Goal: Task Accomplishment & Management: Complete application form

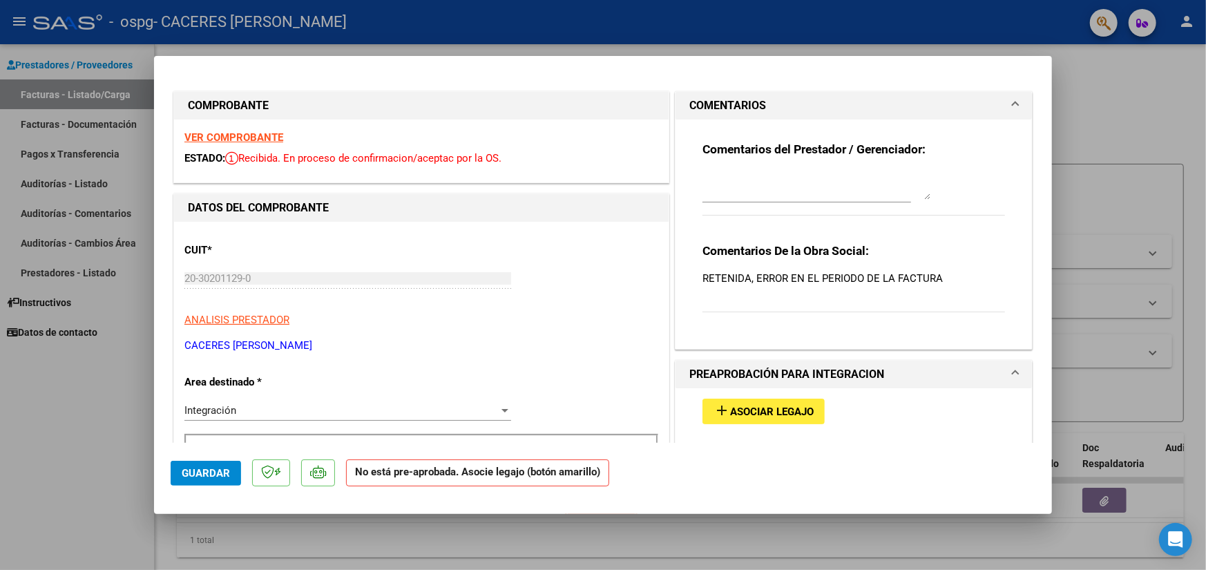
click at [0, 569] on ose-notification at bounding box center [0, 570] width 0 height 0
click at [1106, 97] on div at bounding box center [603, 285] width 1206 height 570
type input "$ 0,00"
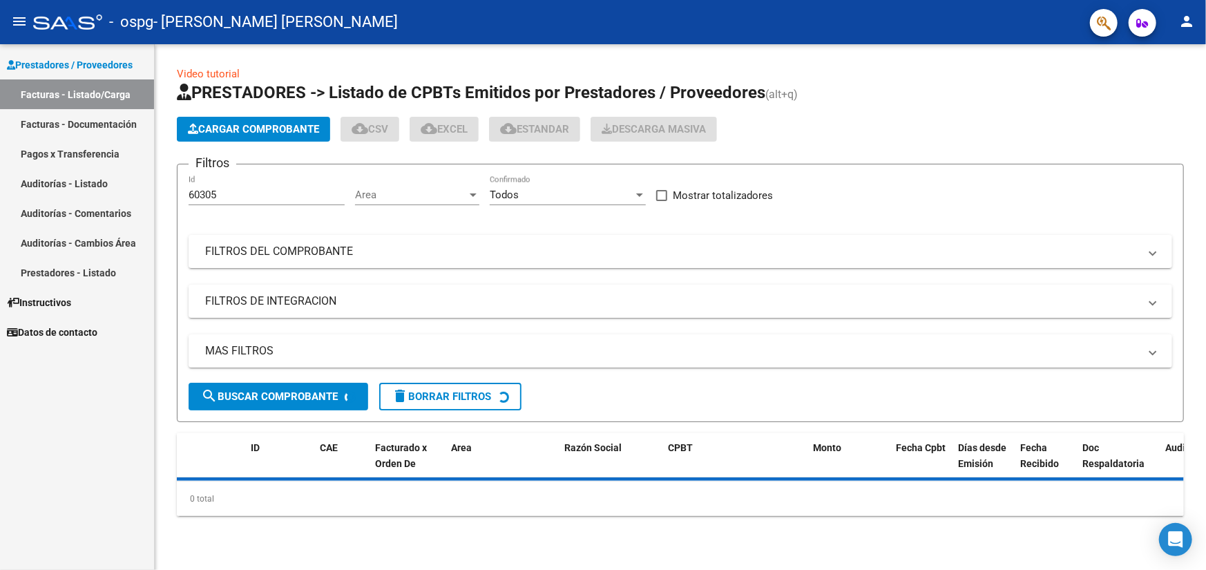
click at [0, 569] on ose-notification at bounding box center [0, 570] width 0 height 0
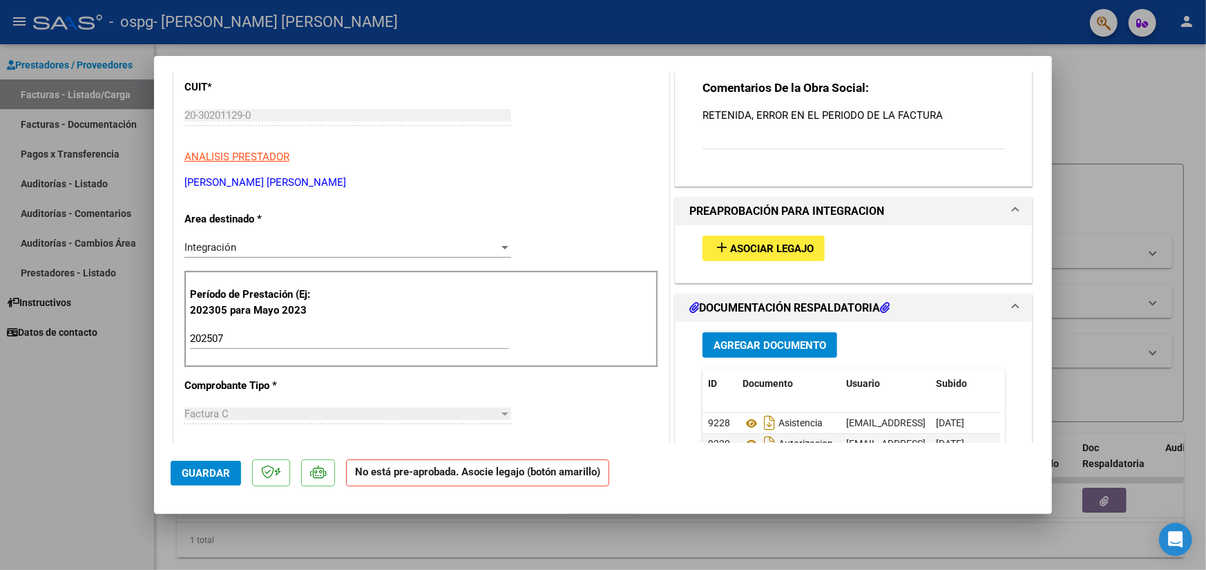
scroll to position [207, 0]
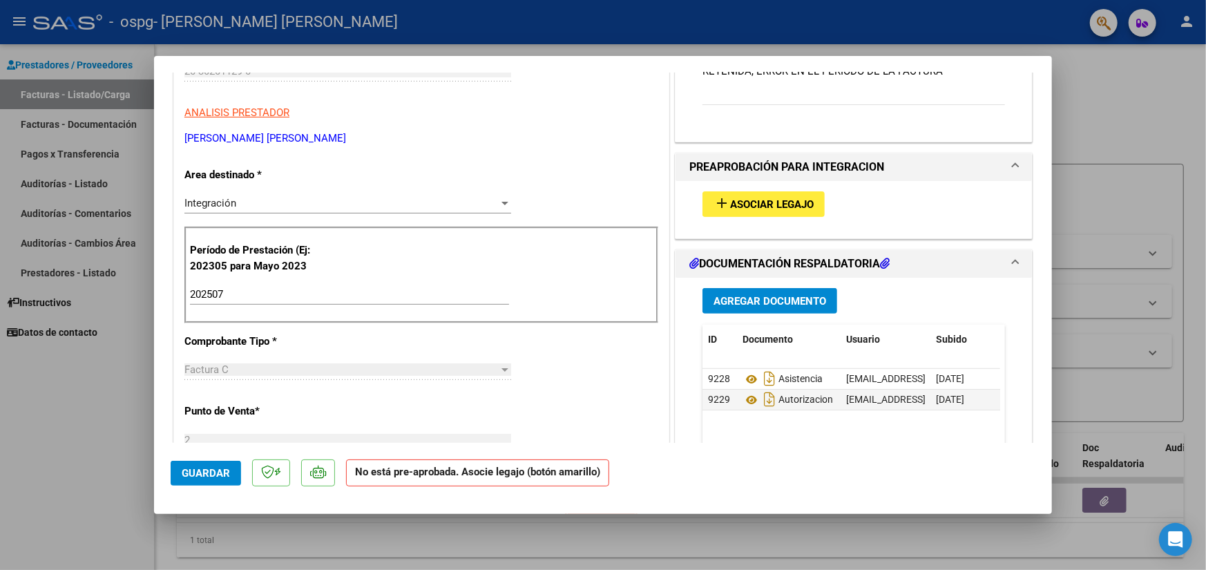
click at [499, 201] on div at bounding box center [505, 202] width 12 height 11
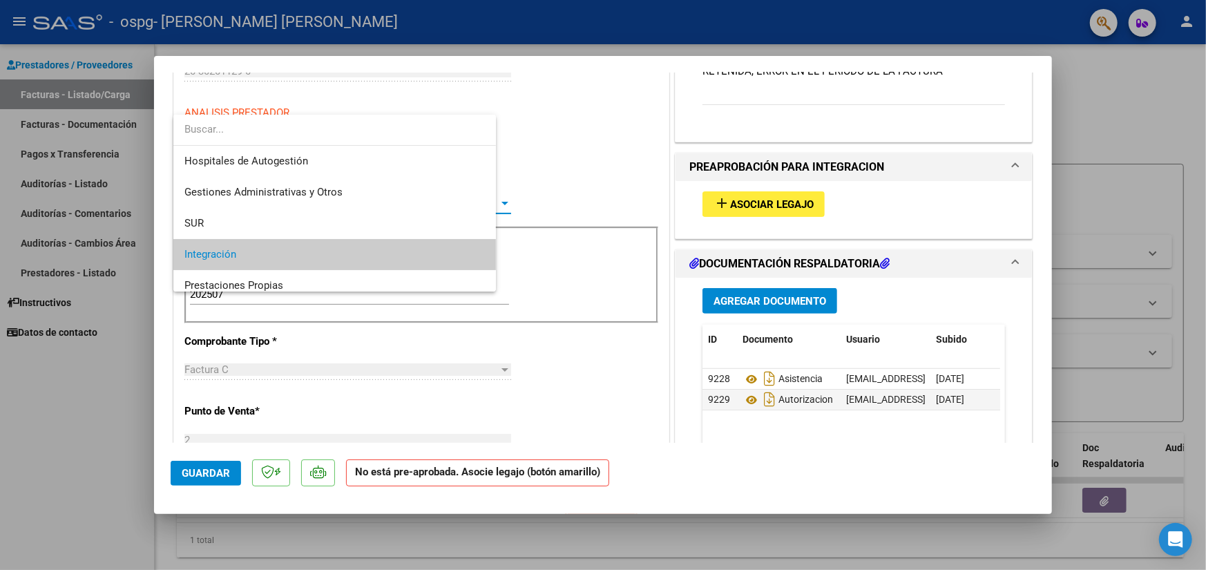
scroll to position [51, 0]
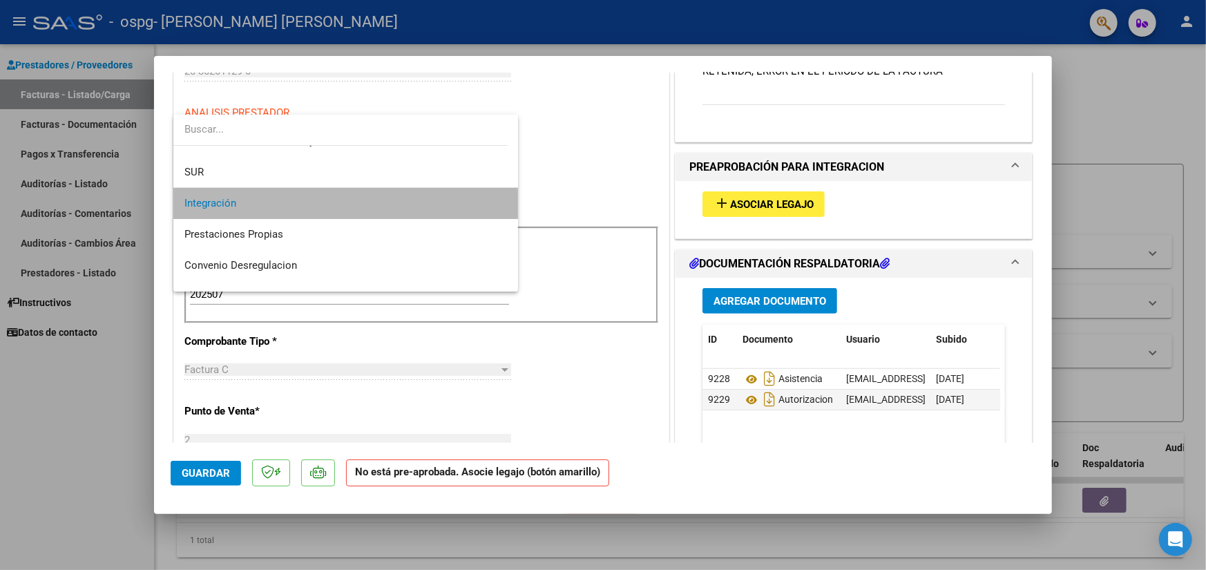
click at [497, 201] on mat-option "Integración" at bounding box center [345, 203] width 345 height 31
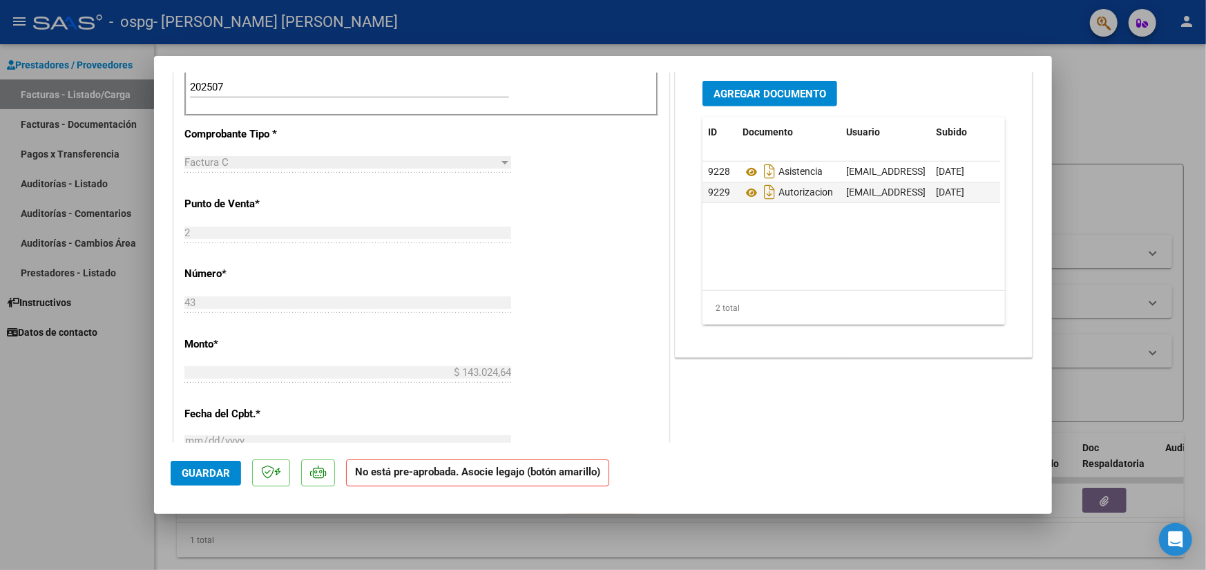
scroll to position [483, 0]
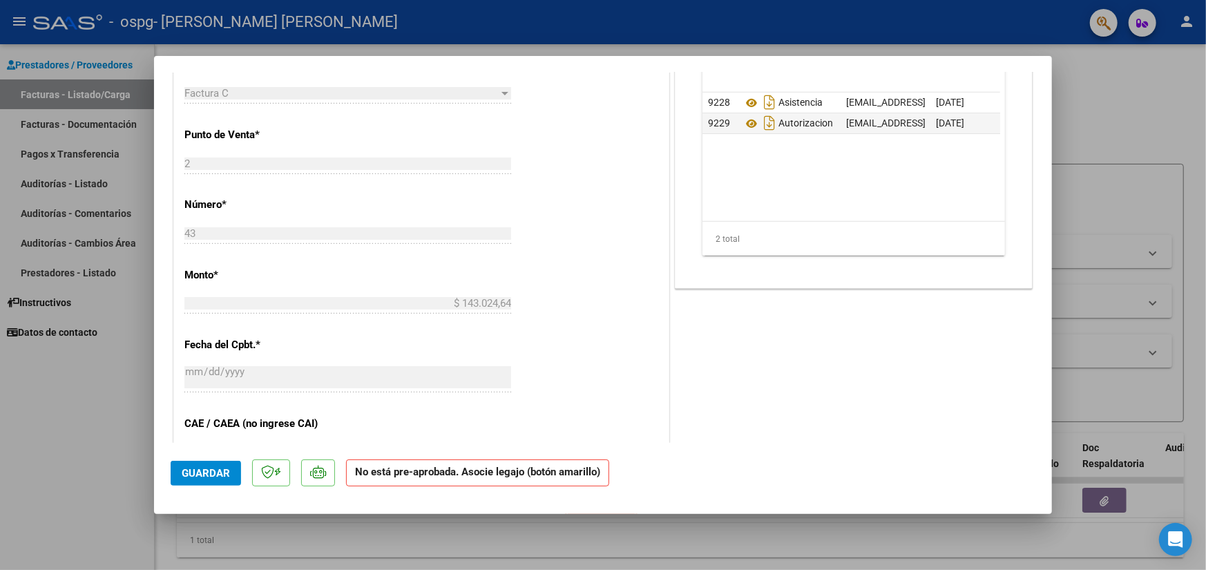
click at [66, 88] on div at bounding box center [603, 285] width 1206 height 570
type input "$ 0,00"
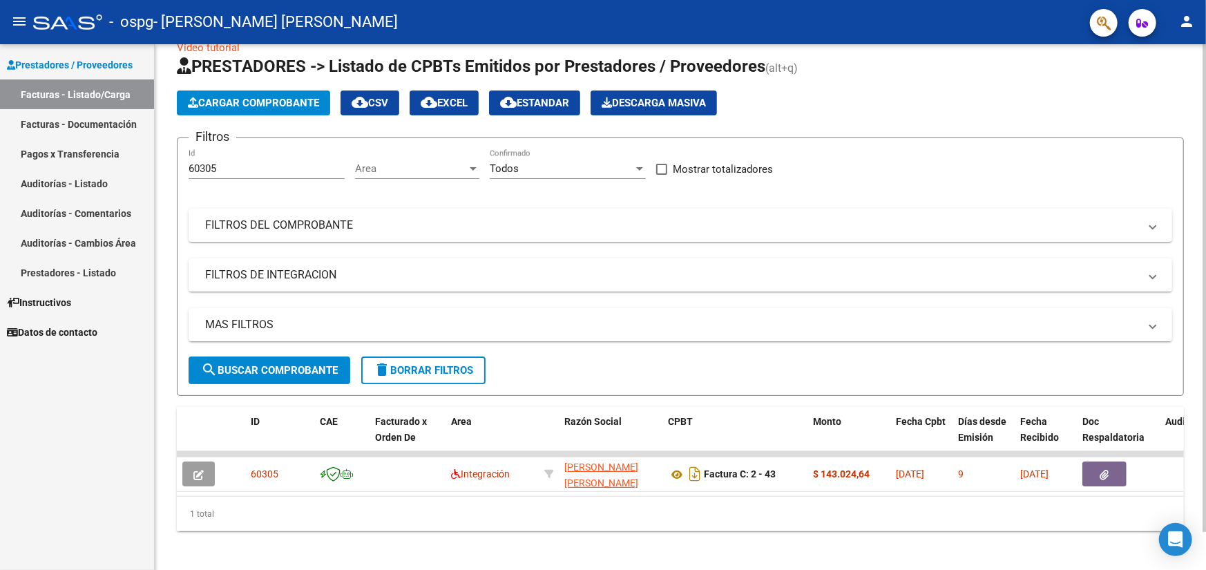
scroll to position [39, 0]
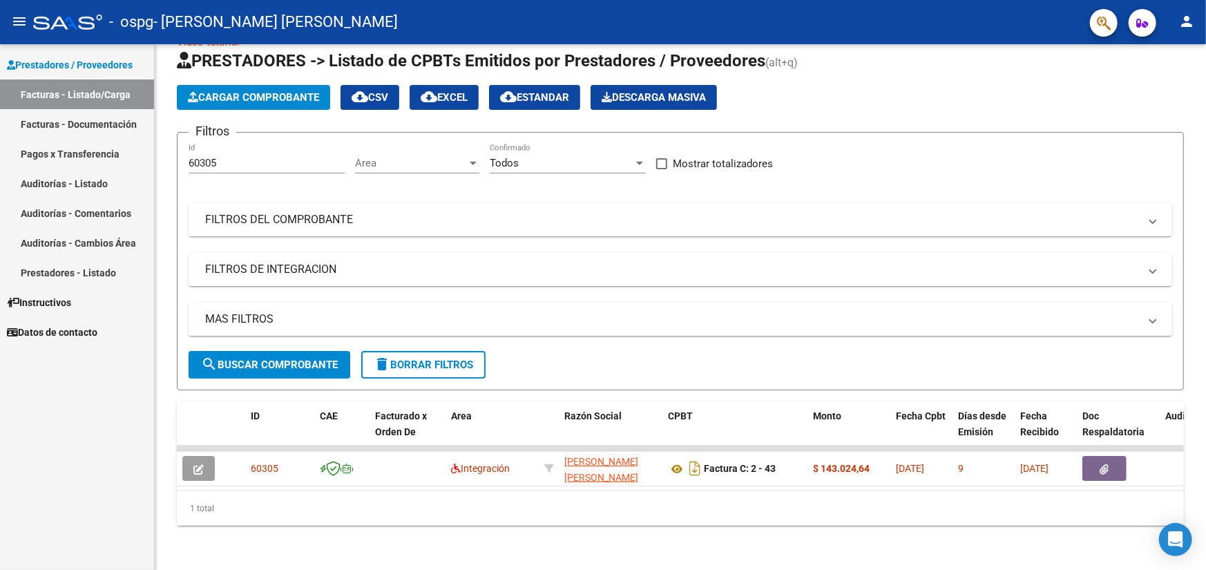
click at [101, 126] on link "Facturas - Documentación" at bounding box center [77, 124] width 154 height 30
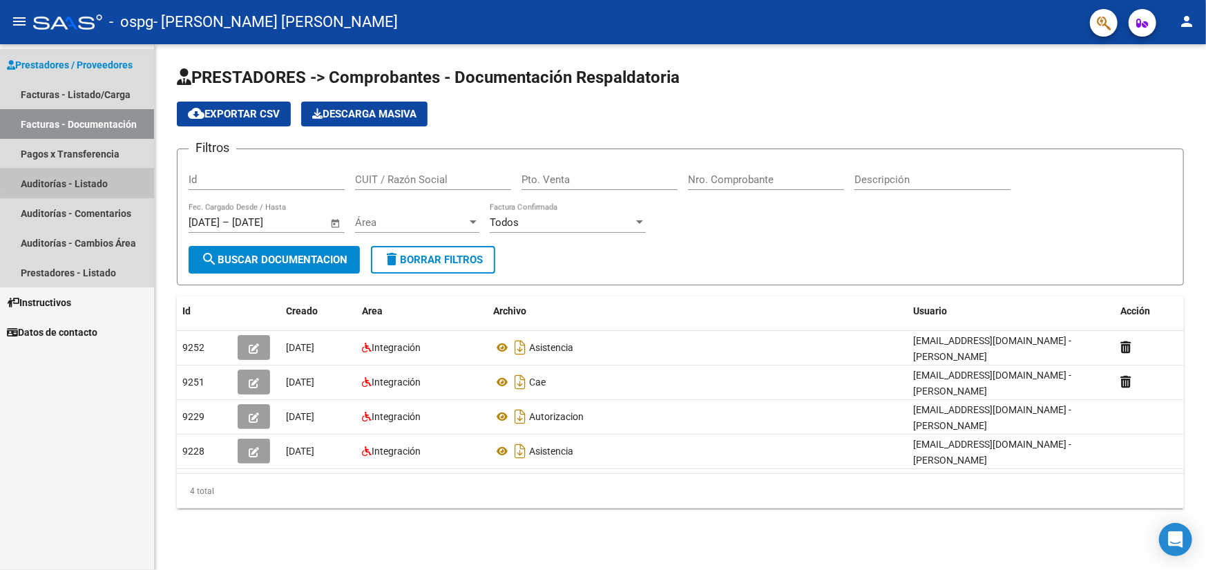
click at [104, 181] on link "Auditorías - Listado" at bounding box center [77, 183] width 154 height 30
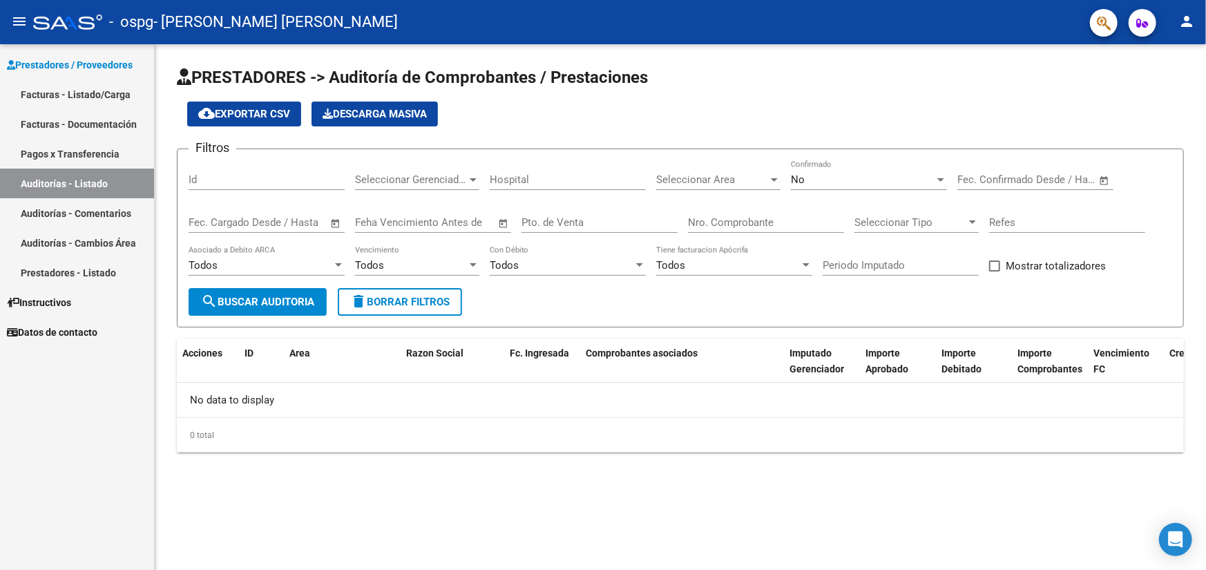
click at [99, 210] on link "Auditorías - Comentarios" at bounding box center [77, 213] width 154 height 30
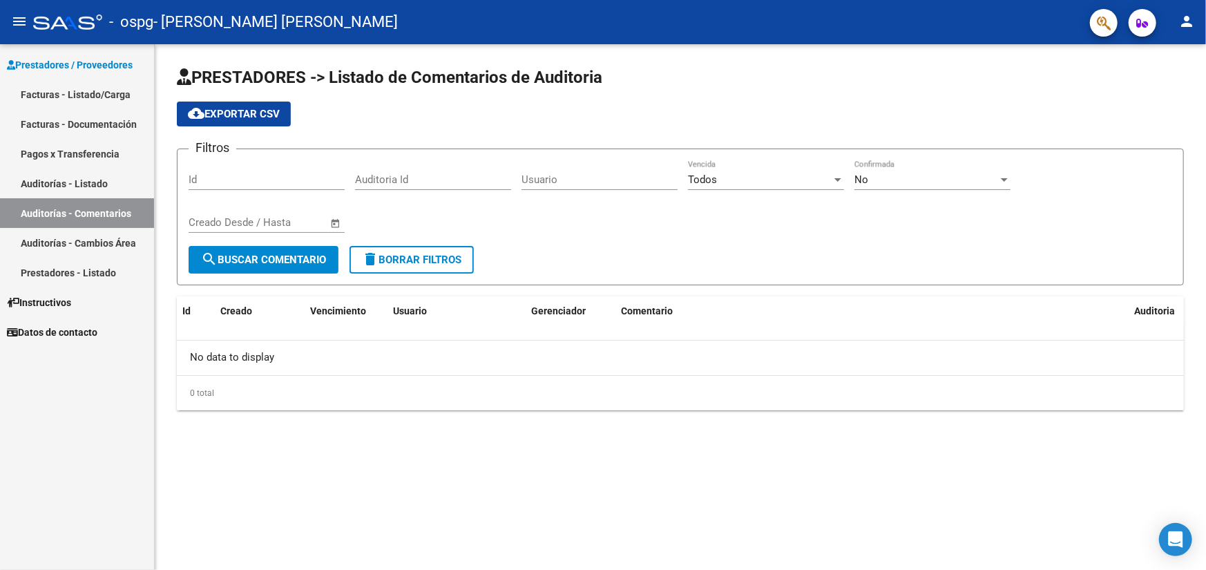
click at [48, 96] on link "Facturas - Listado/Carga" at bounding box center [77, 94] width 154 height 30
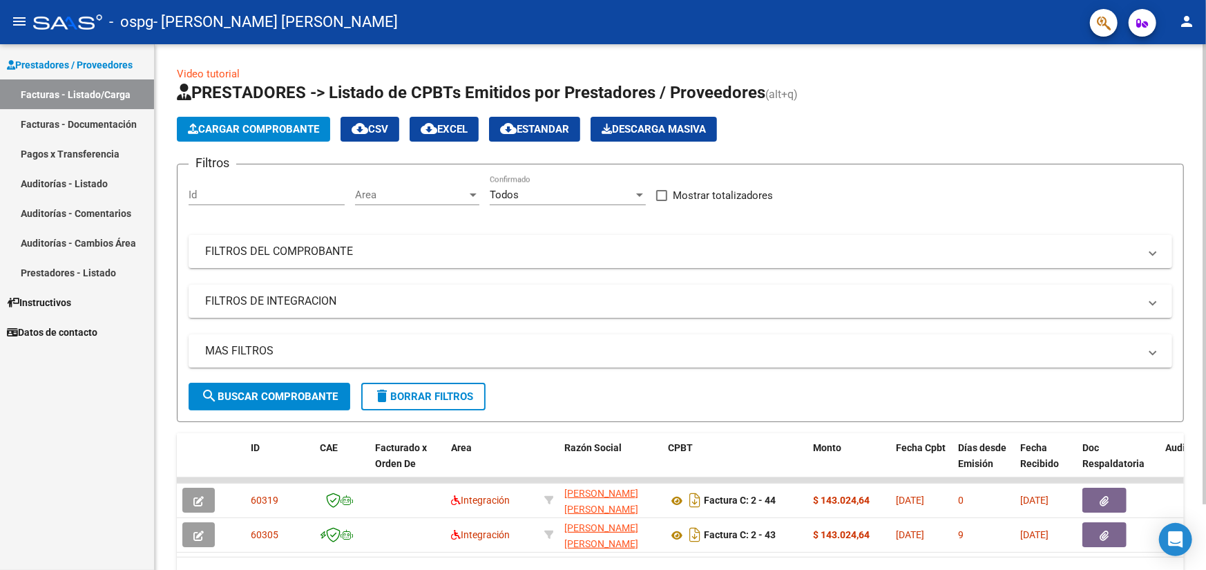
click at [311, 402] on button "search Buscar Comprobante" at bounding box center [270, 397] width 162 height 28
